Goal: Book appointment/travel/reservation

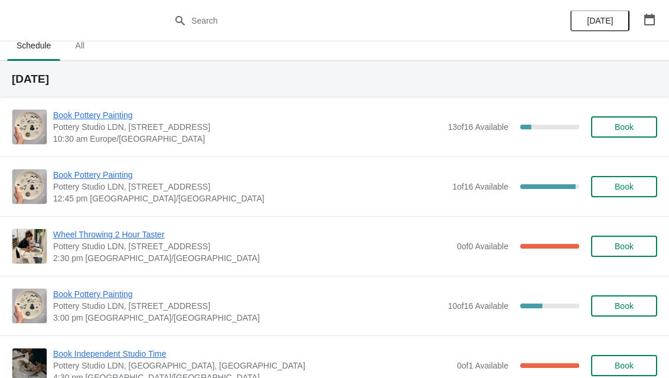
scroll to position [21, 0]
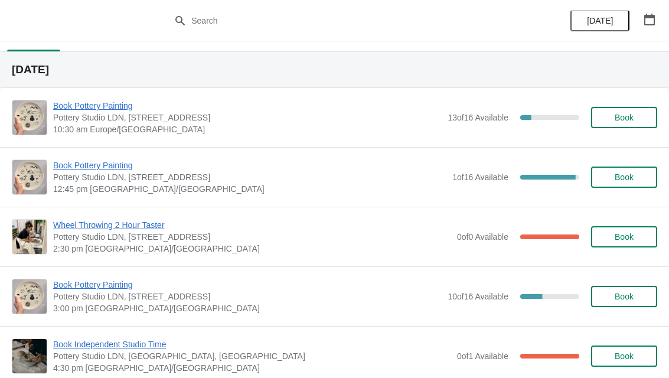
click at [630, 178] on span "Book" at bounding box center [624, 176] width 19 height 9
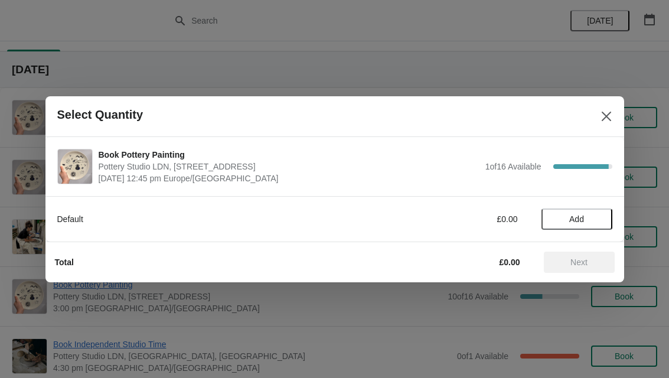
click at [579, 214] on span "Add" at bounding box center [576, 218] width 15 height 9
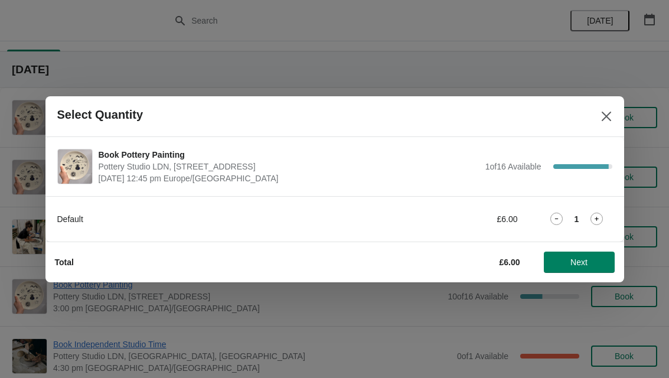
click at [584, 263] on span "Next" at bounding box center [578, 261] width 17 height 9
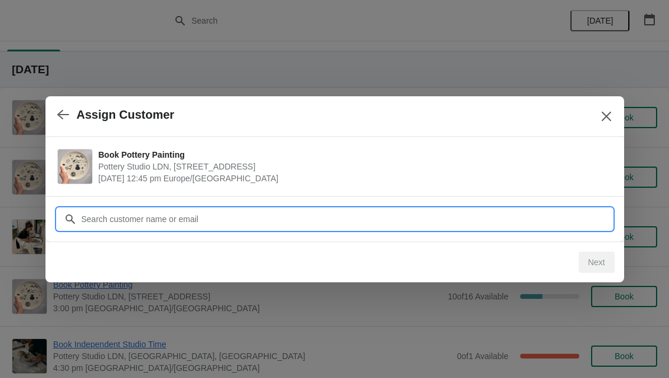
click at [485, 214] on input "Customer" at bounding box center [346, 218] width 531 height 21
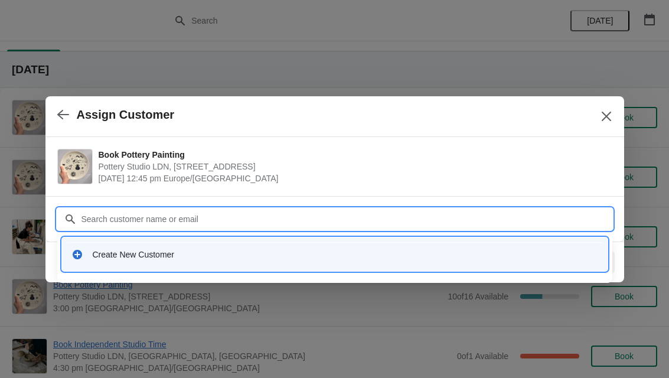
click at [204, 261] on div "Create New Customer" at bounding box center [335, 254] width 536 height 24
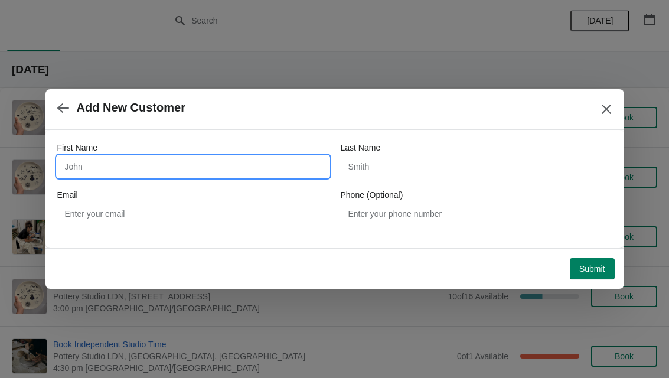
click at [92, 175] on input "First Name" at bounding box center [193, 166] width 272 height 21
type input "Nadine"
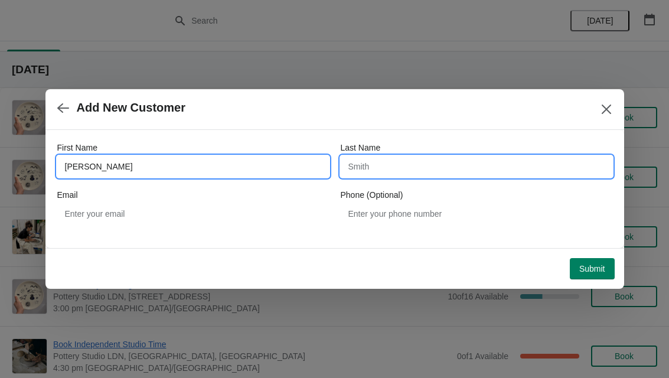
click at [466, 165] on input "Last Name" at bounding box center [477, 166] width 272 height 21
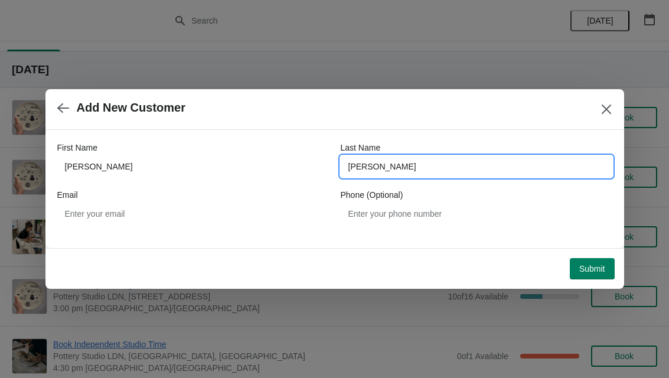
type input "Maura"
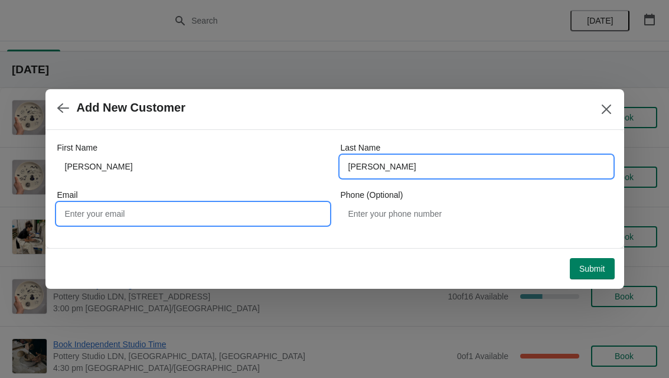
click at [89, 217] on input "Email" at bounding box center [193, 213] width 272 height 21
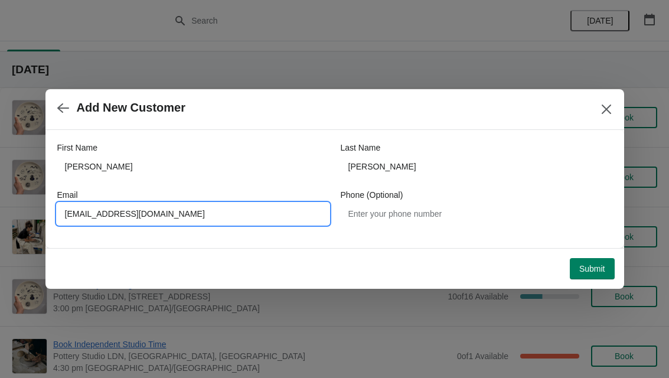
type input "Nadineikhsanii@gmail.com"
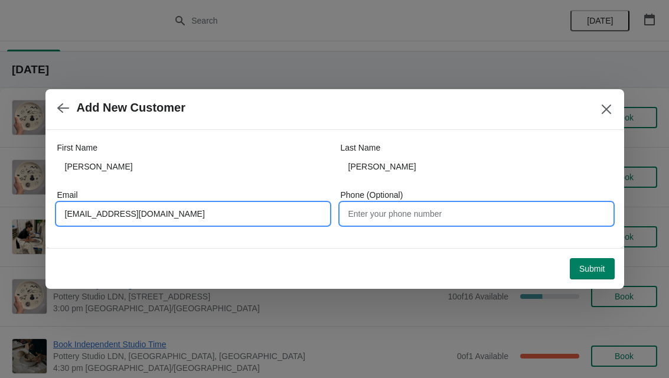
click at [436, 223] on input "Phone (Optional)" at bounding box center [477, 213] width 272 height 21
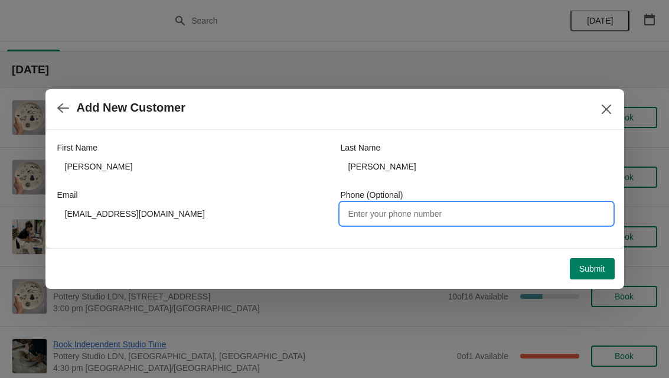
click at [596, 269] on span "Submit" at bounding box center [592, 268] width 26 height 9
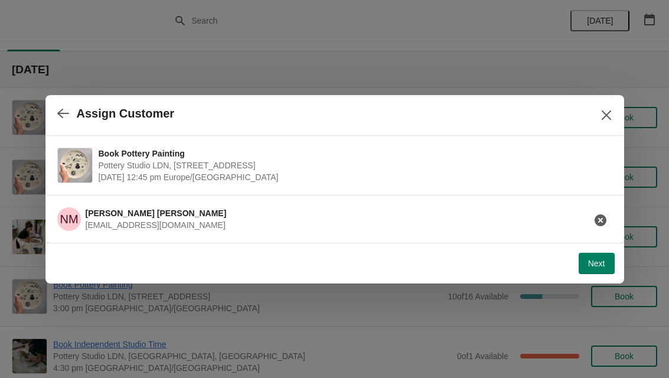
click at [587, 270] on button "Next" at bounding box center [597, 263] width 36 height 21
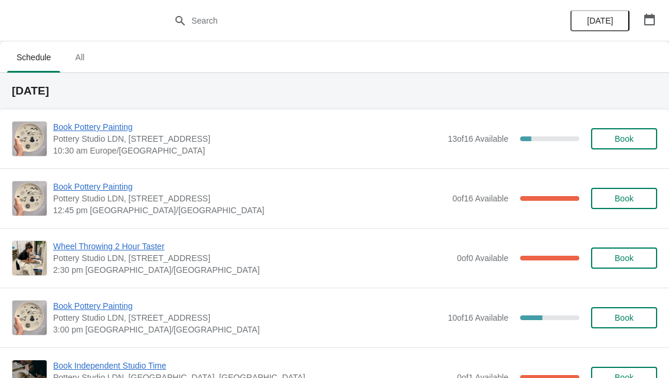
click at [631, 319] on span "Book" at bounding box center [624, 317] width 19 height 9
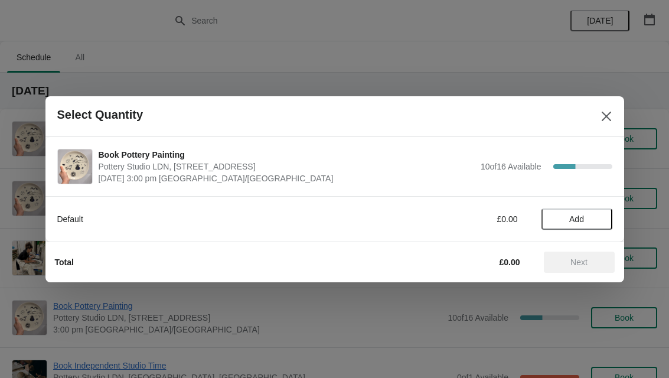
click at [581, 228] on button "Add" at bounding box center [576, 218] width 71 height 21
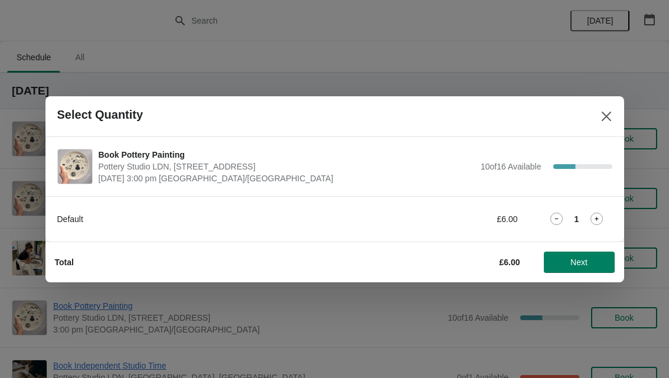
click at [600, 217] on icon at bounding box center [596, 219] width 12 height 12
click at [589, 262] on span "Next" at bounding box center [579, 261] width 52 height 9
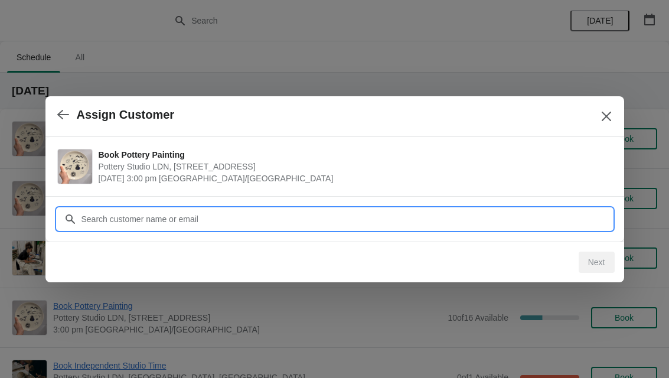
click at [508, 211] on input "Customer" at bounding box center [346, 218] width 531 height 21
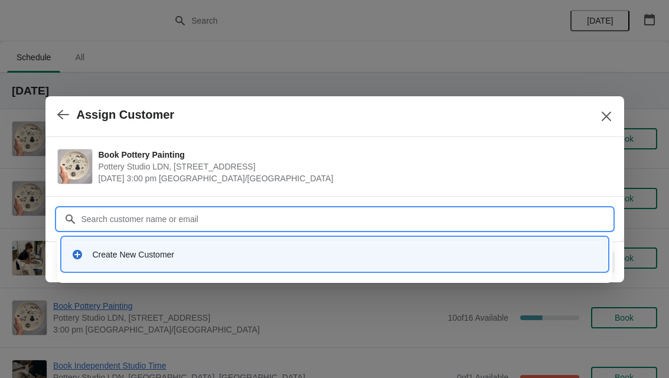
click at [217, 257] on div "Create New Customer" at bounding box center [345, 255] width 505 height 12
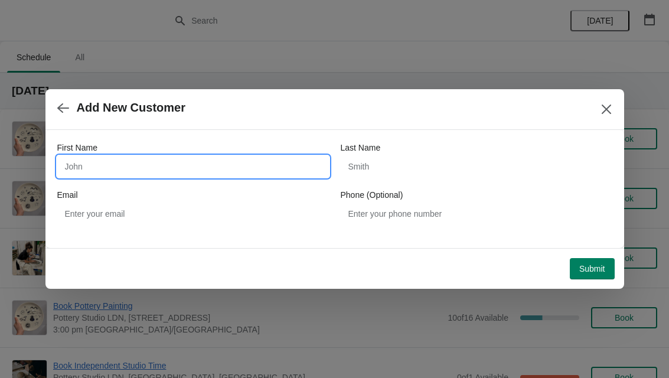
click at [246, 162] on input "First Name" at bounding box center [193, 166] width 272 height 21
type input "Eleni"
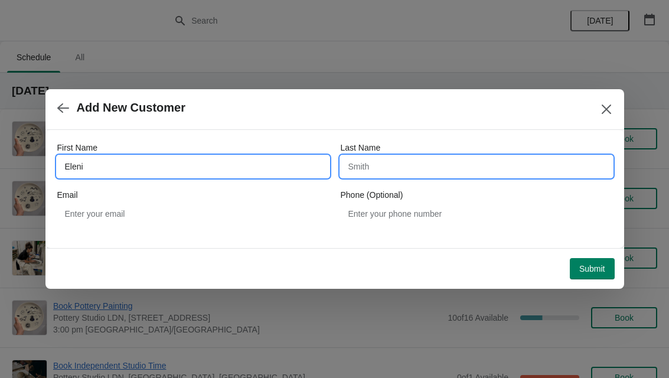
click at [426, 174] on input "Last Name" at bounding box center [477, 166] width 272 height 21
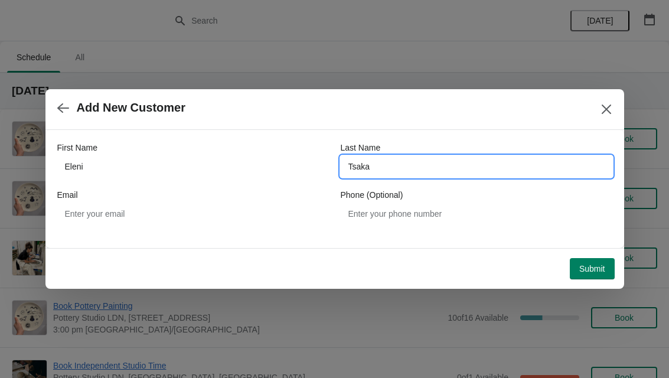
type input "Tsaka"
click at [116, 195] on div "Email" at bounding box center [193, 195] width 272 height 12
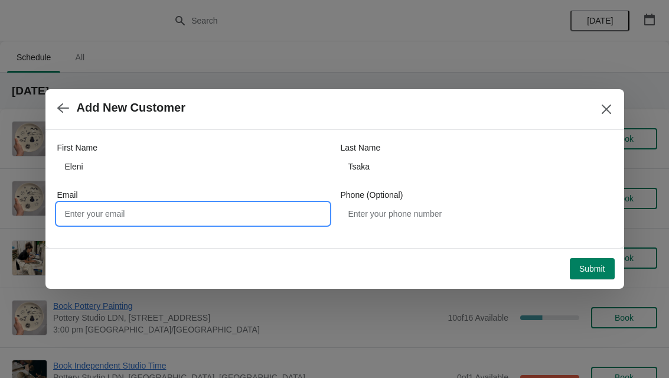
click at [90, 223] on input "Email" at bounding box center [193, 213] width 272 height 21
type input "[EMAIL_ADDRESS][DOMAIN_NAME]"
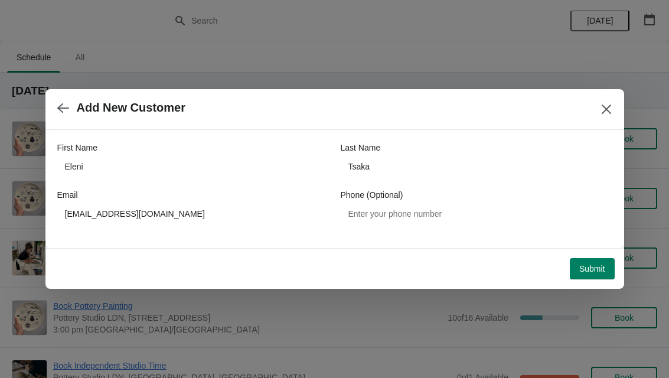
click at [591, 277] on button "Submit" at bounding box center [592, 268] width 45 height 21
